Goal: Task Accomplishment & Management: Use online tool/utility

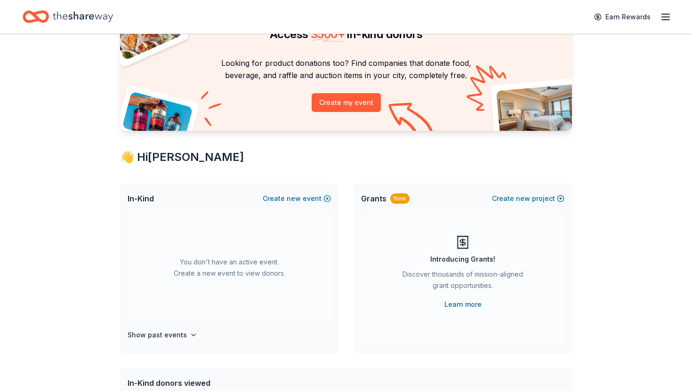
scroll to position [101, 0]
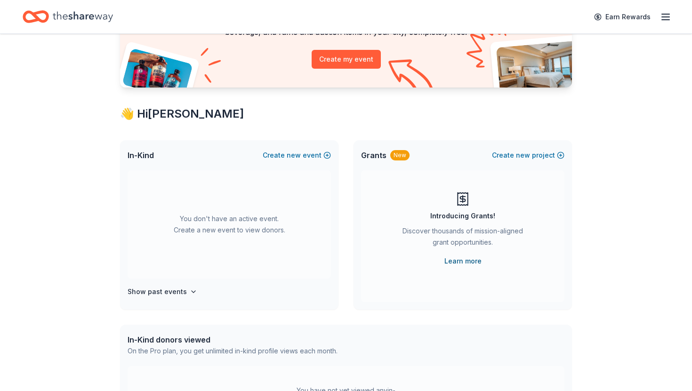
click at [464, 260] on link "Learn more" at bounding box center [463, 261] width 37 height 11
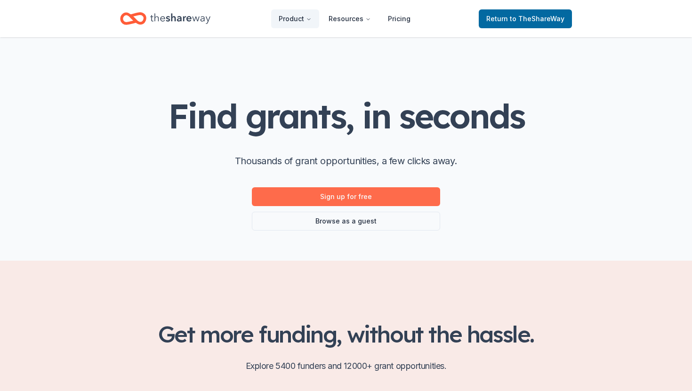
click at [390, 196] on link "Sign up for free" at bounding box center [346, 196] width 188 height 19
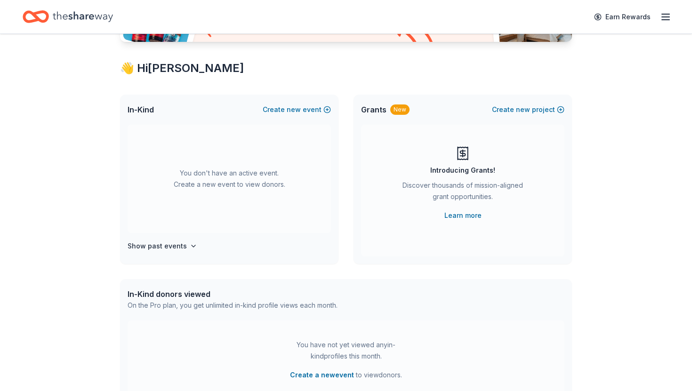
scroll to position [147, 0]
click at [558, 107] on button "Create new project" at bounding box center [528, 109] width 73 height 11
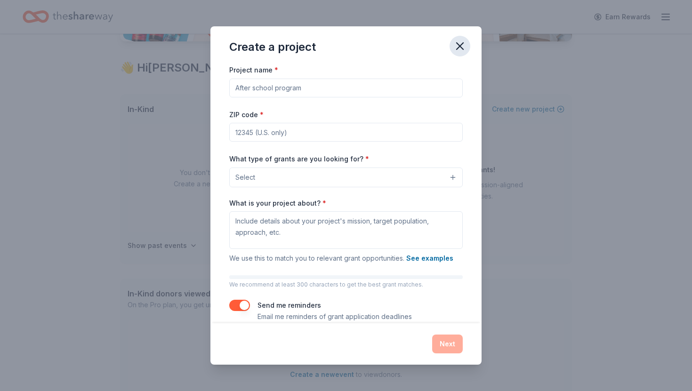
click at [458, 47] on icon "button" at bounding box center [459, 46] width 13 height 13
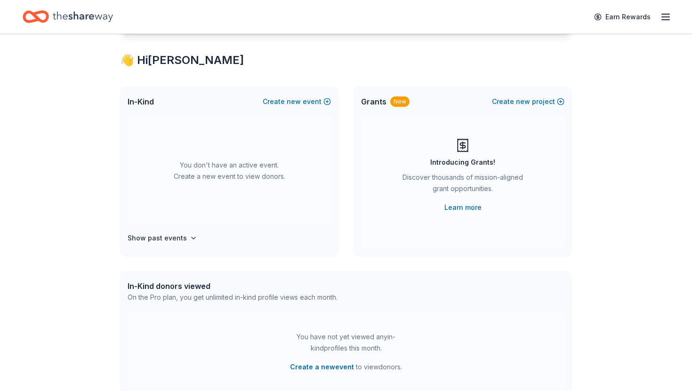
scroll to position [0, 0]
